Goal: Information Seeking & Learning: Learn about a topic

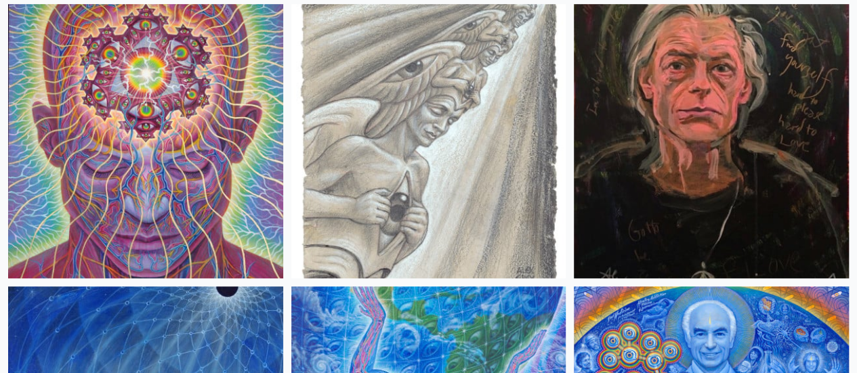
scroll to position [3115, 0]
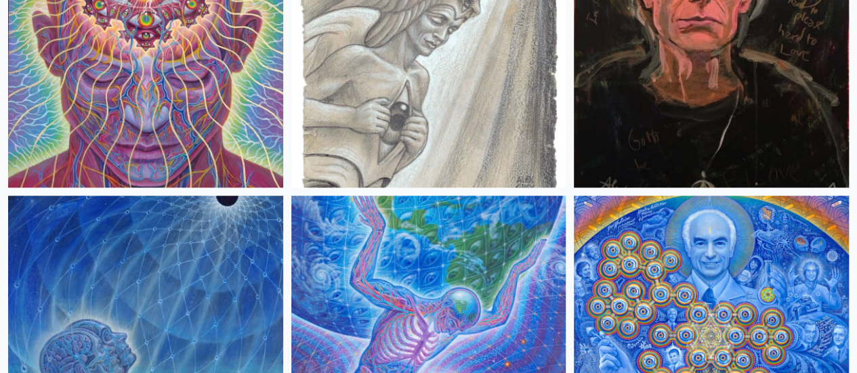
scroll to position [2980, 0]
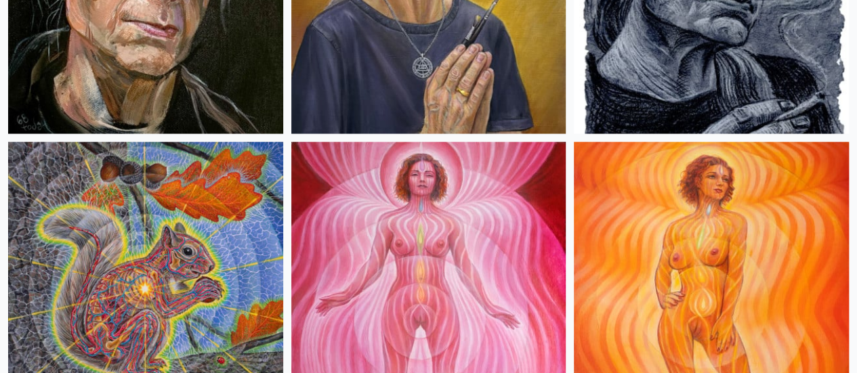
scroll to position [1422, 0]
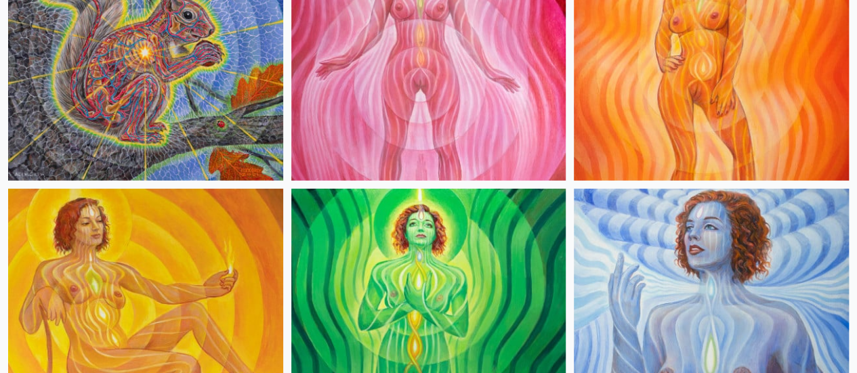
scroll to position [1693, 0]
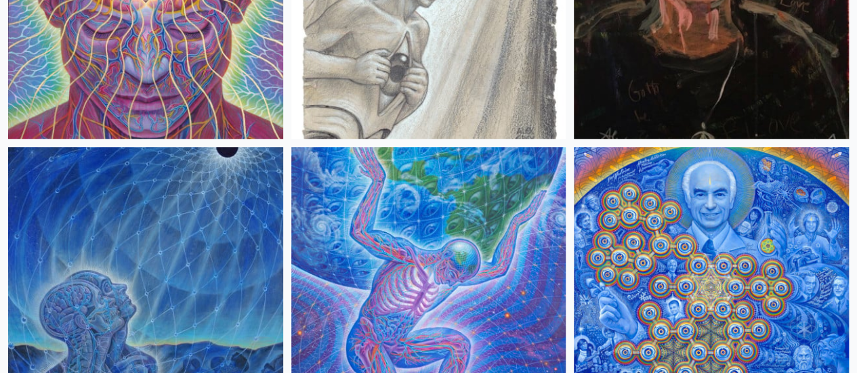
scroll to position [3048, 0]
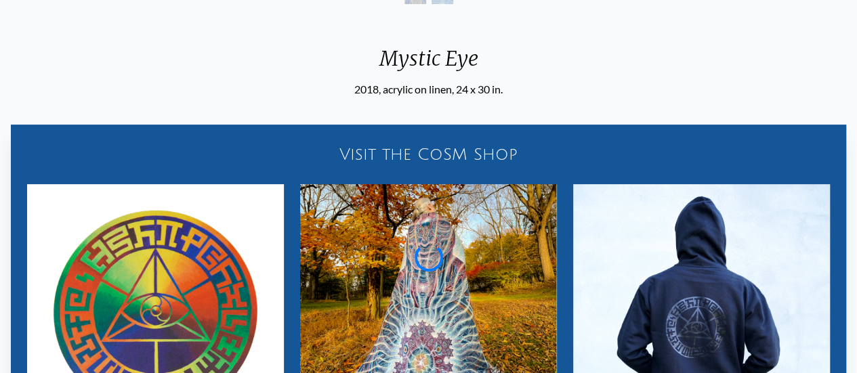
scroll to position [68, 0]
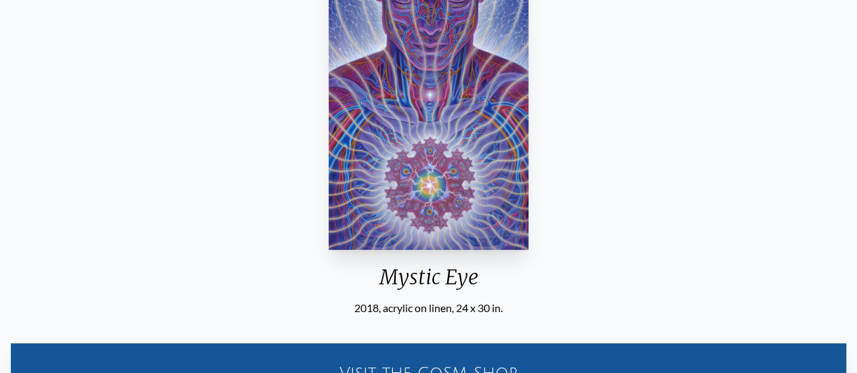
scroll to position [135, 0]
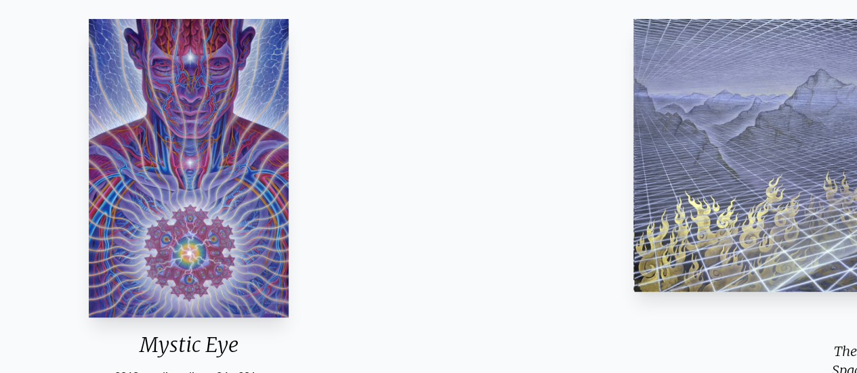
click at [249, 55] on img "16 / 33" at bounding box center [188, 168] width 199 height 299
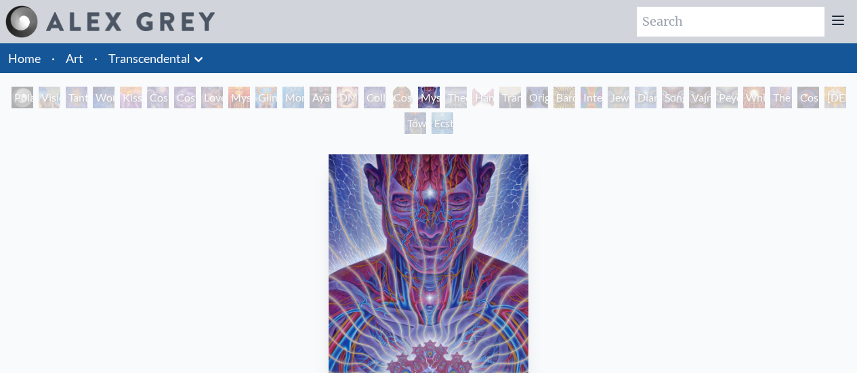
scroll to position [203, 0]
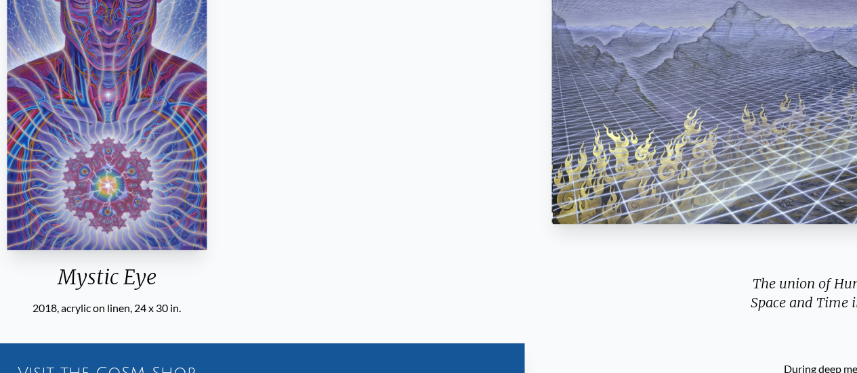
click at [98, 91] on img "16 / 33" at bounding box center [106, 100] width 199 height 299
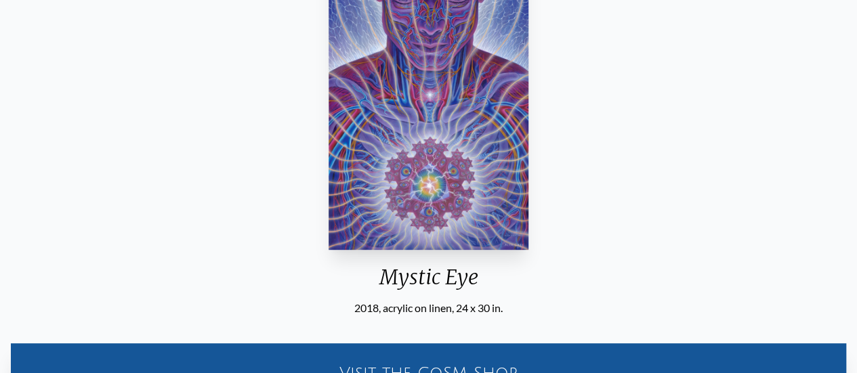
click at [295, 144] on div "Mystic Eye 2018, acrylic on linen, 24 x 30 in. Visit the CoSM Shop CoSM Symbol …" at bounding box center [428, 330] width 835 height 768
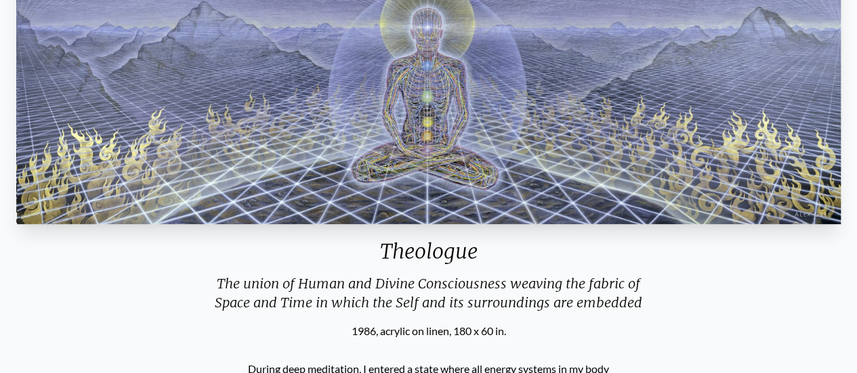
scroll to position [339, 0]
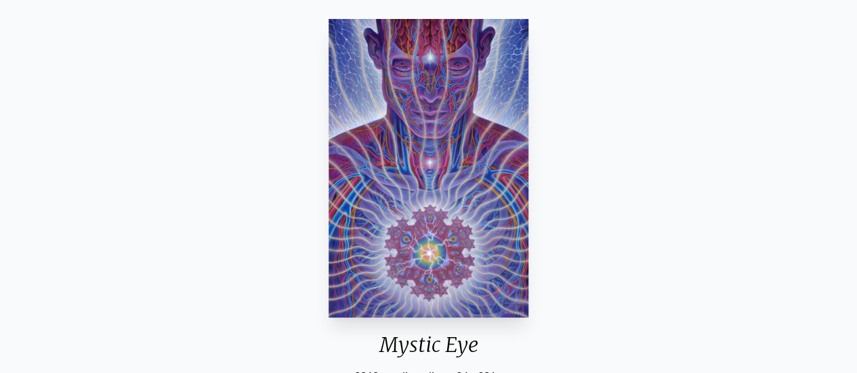
scroll to position [203, 0]
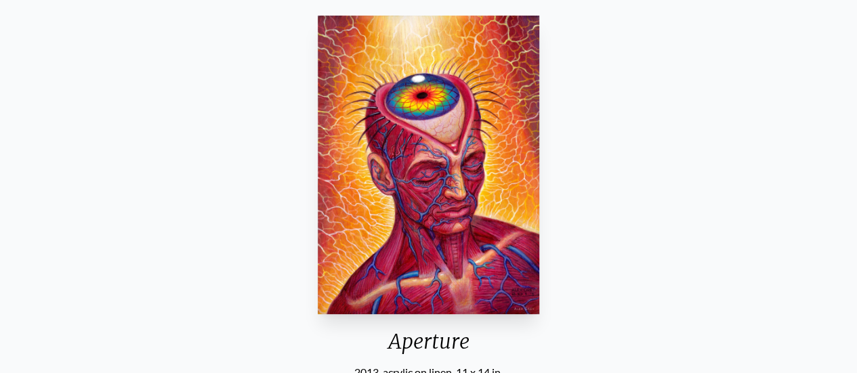
scroll to position [93, 0]
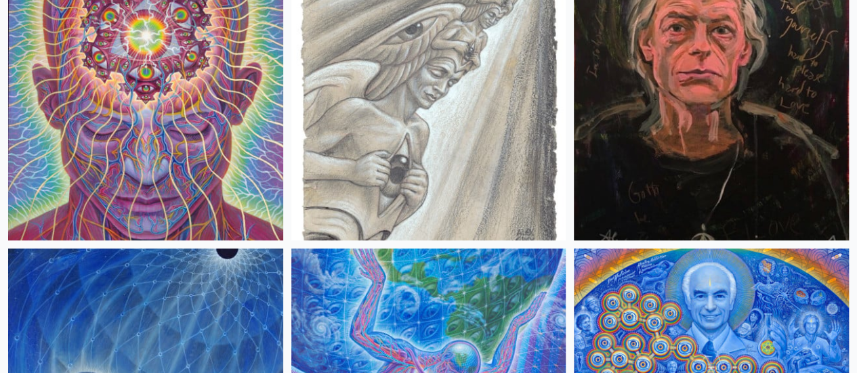
scroll to position [3014, 0]
